Goal: Information Seeking & Learning: Understand process/instructions

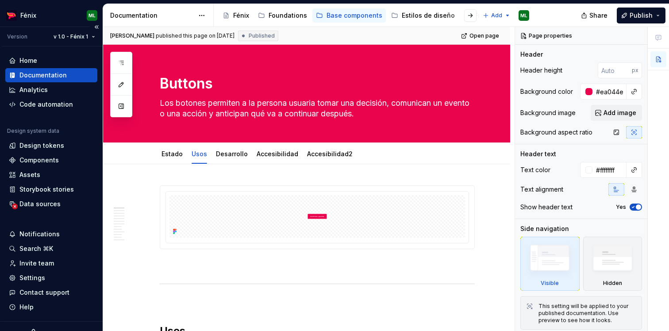
scroll to position [14, 0]
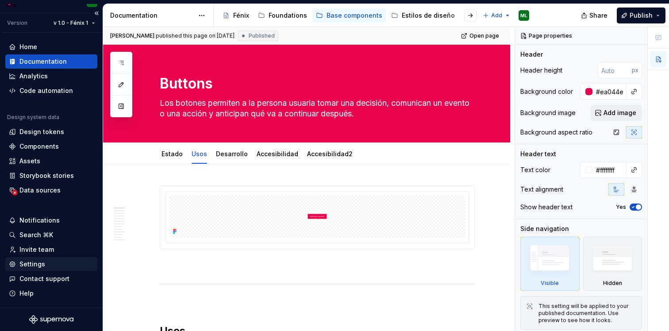
click at [37, 263] on div "Settings" at bounding box center [32, 264] width 26 height 9
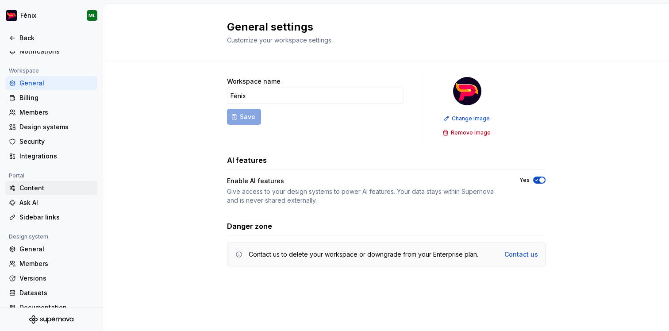
scroll to position [59, 0]
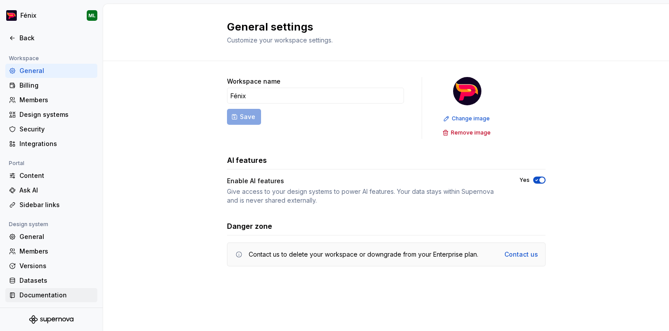
click at [32, 293] on div "Documentation" at bounding box center [56, 295] width 74 height 9
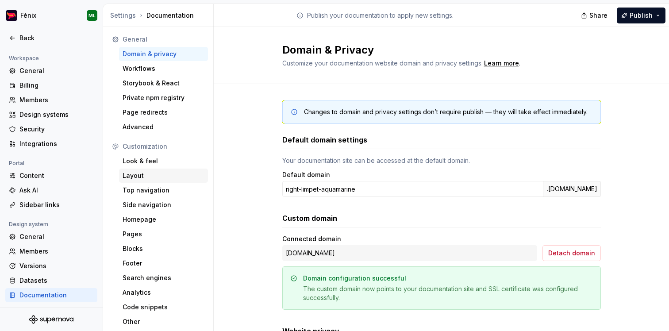
click at [156, 174] on div "Layout" at bounding box center [164, 175] width 82 height 9
click at [154, 194] on div "Top navigation" at bounding box center [164, 190] width 82 height 9
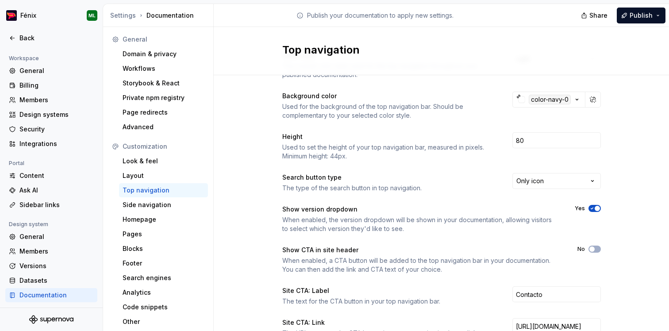
scroll to position [33, 0]
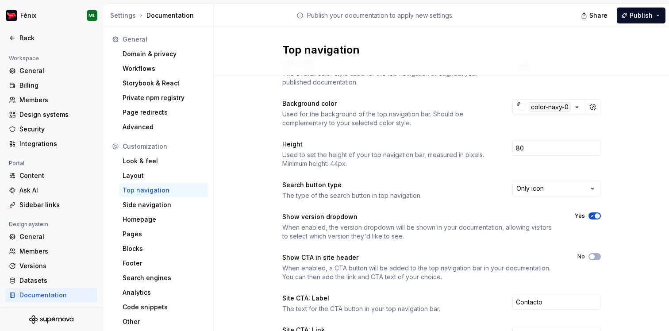
click at [595, 214] on icon "button" at bounding box center [592, 215] width 7 height 5
click at [660, 15] on button "Publish" at bounding box center [641, 16] width 49 height 16
click at [625, 187] on div "Color style The overall color style used for the top navigation throughout your…" at bounding box center [442, 246] width 456 height 409
click at [595, 216] on button "No" at bounding box center [595, 215] width 12 height 7
